Goal: Information Seeking & Learning: Learn about a topic

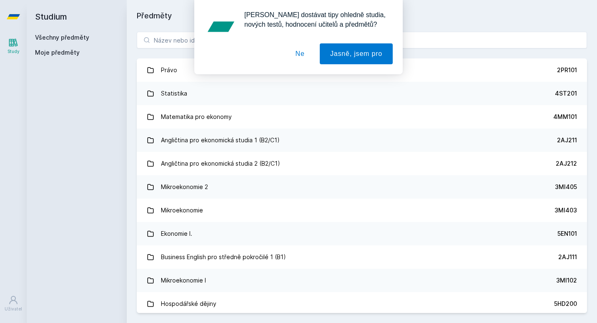
click at [183, 40] on div "[PERSON_NAME] dostávat tipy ohledně studia, nových testů, hodnocení učitelů a p…" at bounding box center [298, 37] width 597 height 74
click at [307, 58] on button "Ne" at bounding box center [300, 53] width 30 height 21
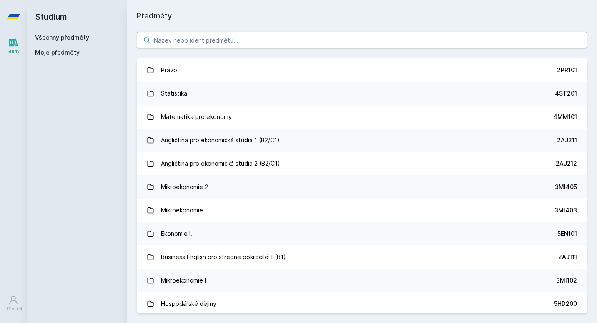
click at [269, 39] on input "search" at bounding box center [362, 40] width 450 height 17
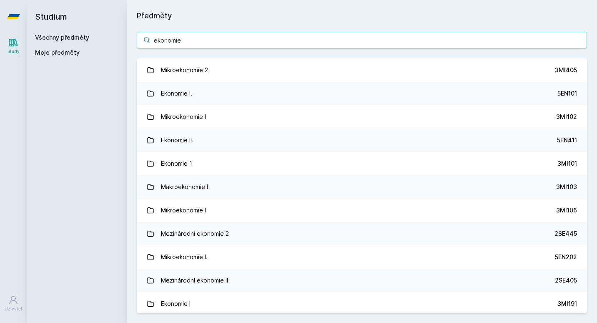
type input "ekonomie"
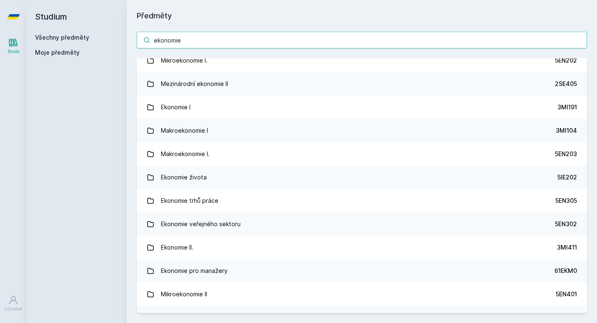
scroll to position [198, 0]
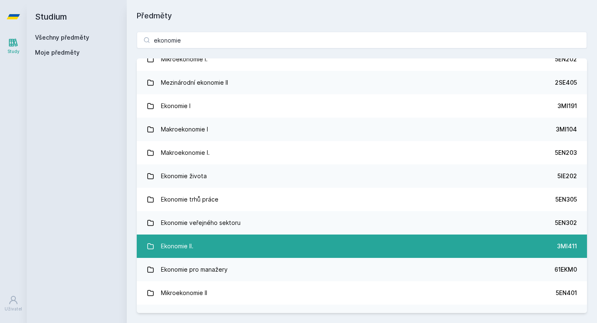
click at [445, 245] on link "Ekonomie II. 3MI411" at bounding box center [362, 245] width 450 height 23
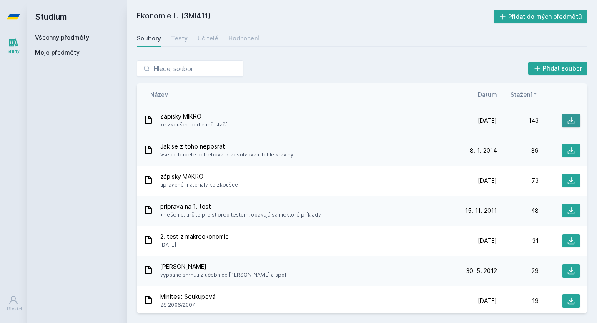
click at [562, 119] on button at bounding box center [571, 120] width 18 height 13
click at [322, 22] on h2 "Ekonomie II. (3MI411)" at bounding box center [315, 16] width 357 height 13
